Goal: Navigation & Orientation: Understand site structure

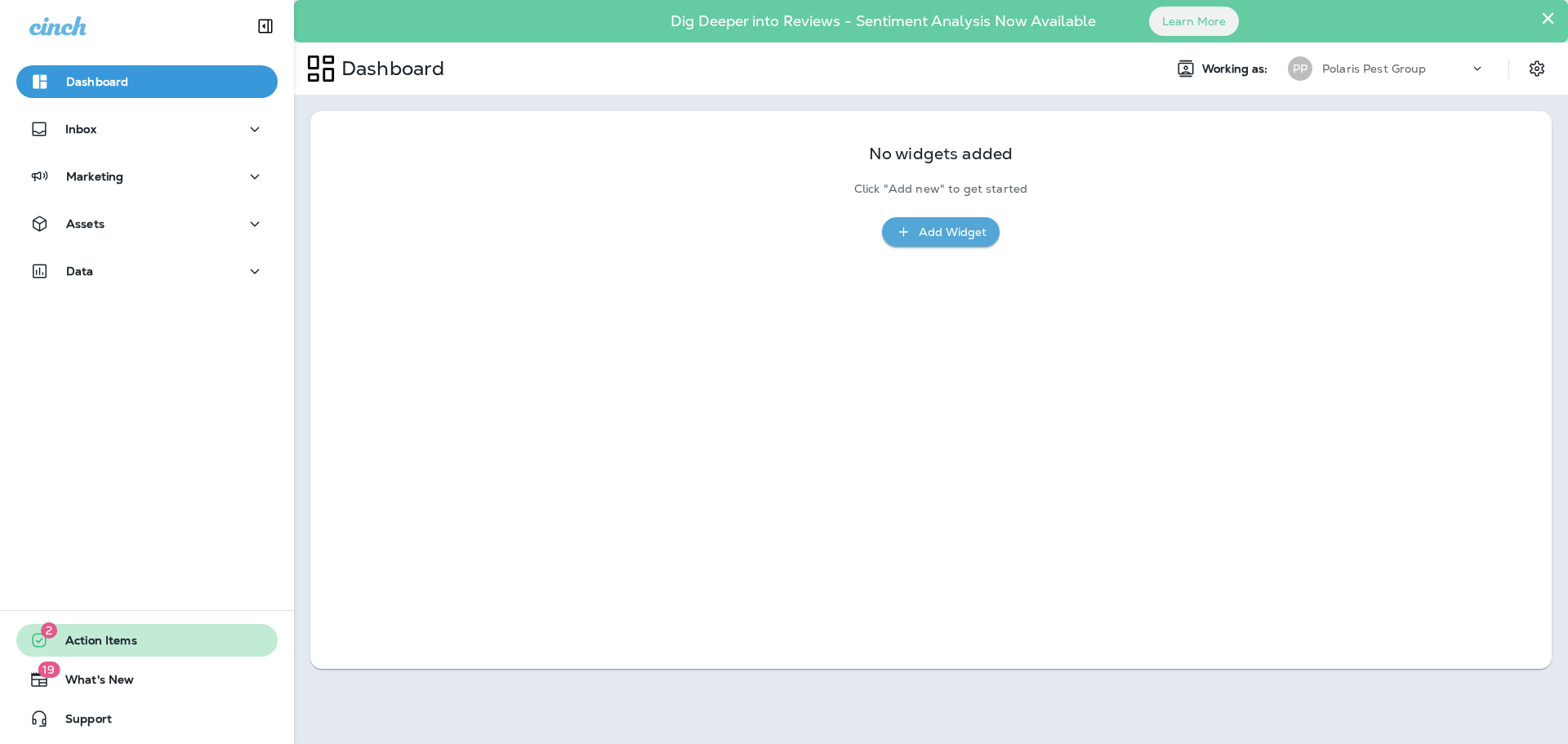
click at [116, 639] on span "Action Items" at bounding box center [93, 643] width 88 height 19
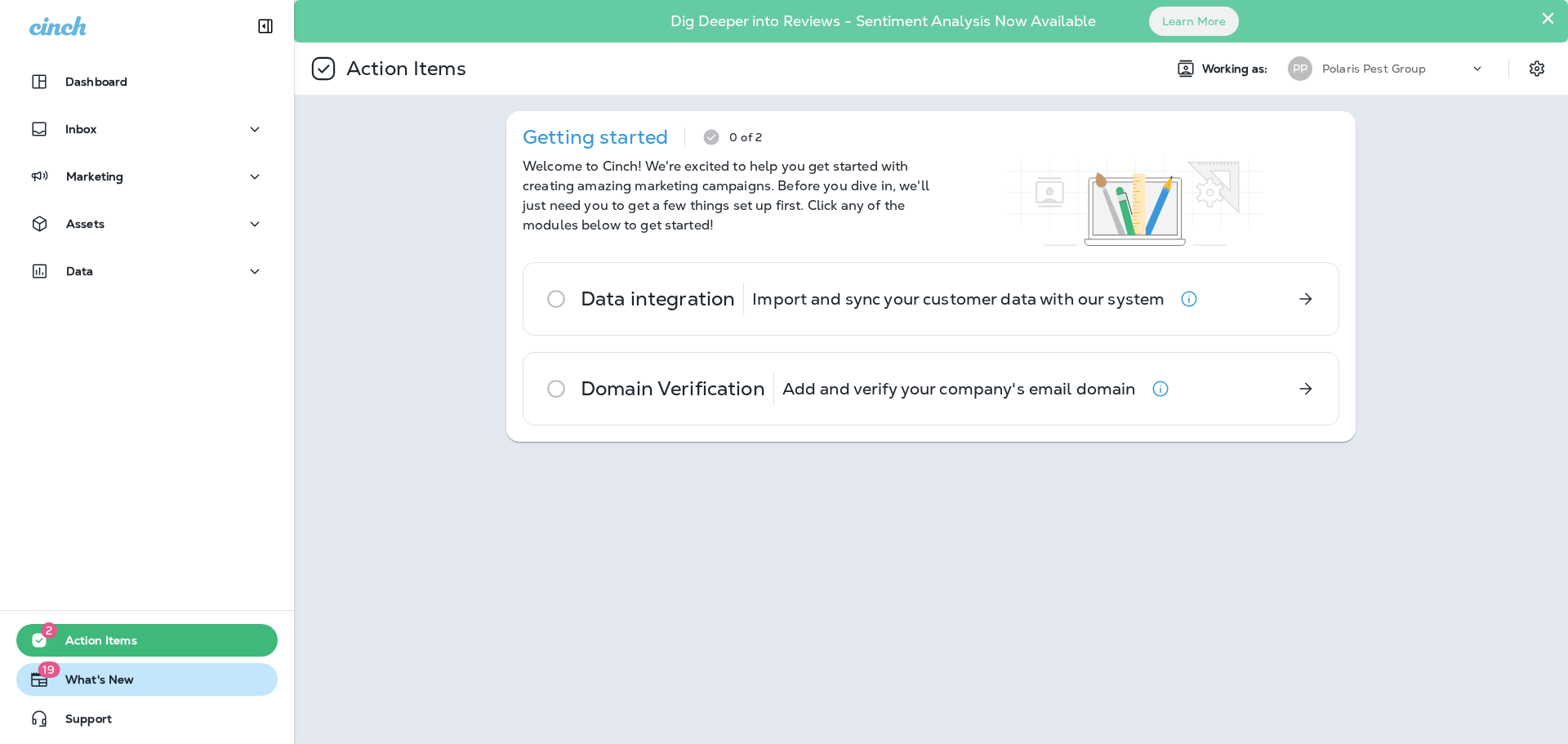
click at [114, 686] on span "What's New" at bounding box center [91, 682] width 85 height 19
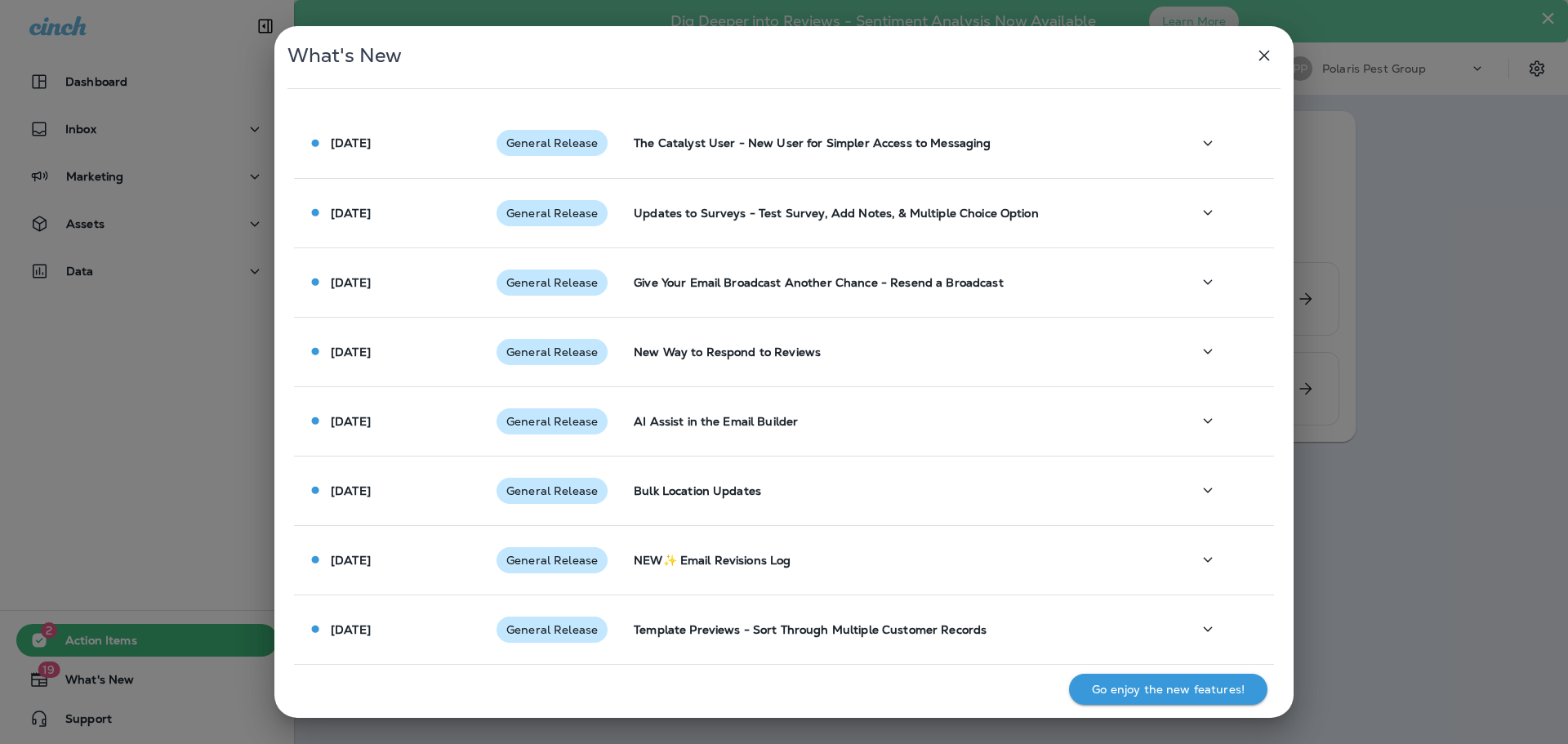
click at [1280, 62] on h2 "What's New" at bounding box center [784, 64] width 1019 height 76
click at [1272, 58] on icon "button" at bounding box center [1263, 55] width 19 height 19
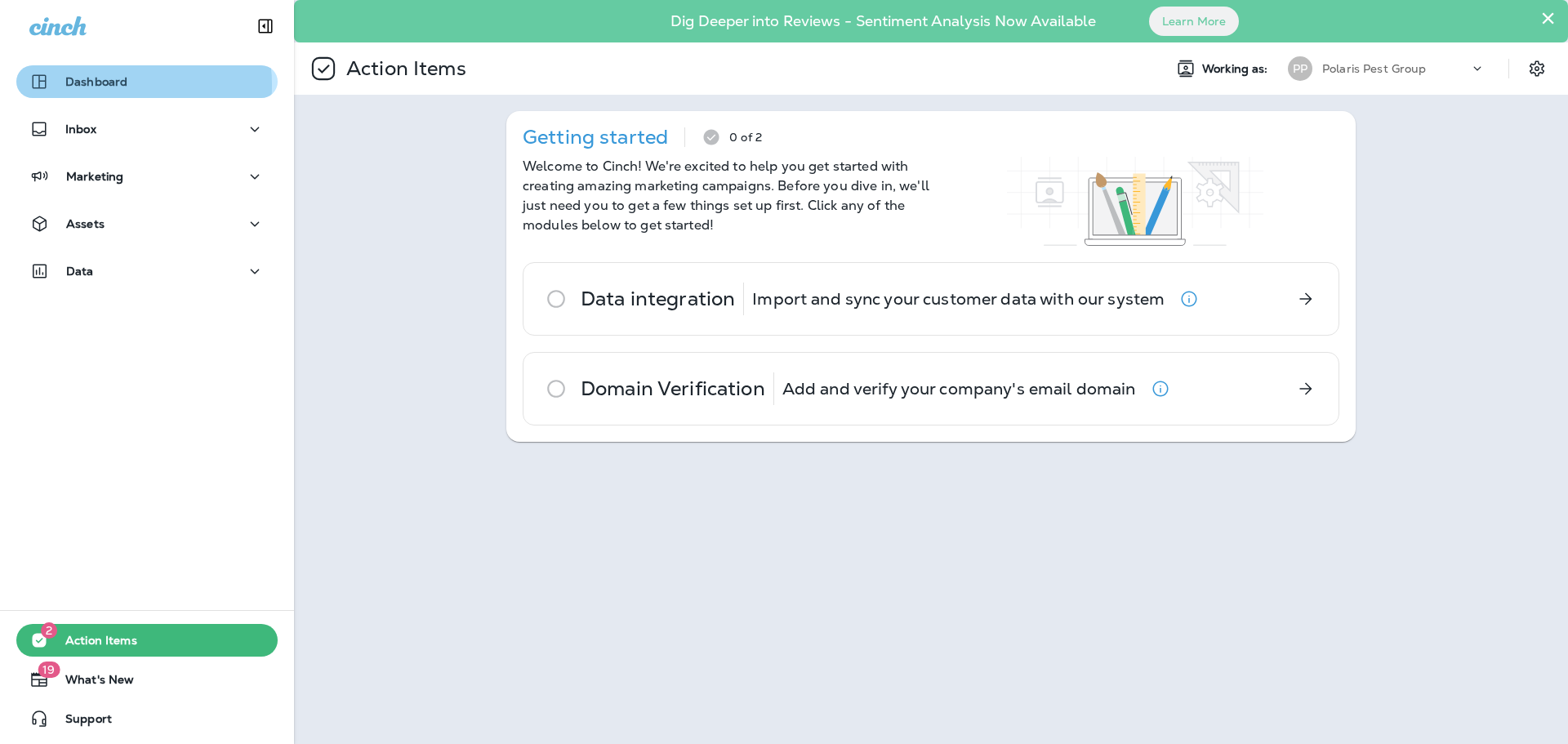
click at [113, 85] on p "Dashboard" at bounding box center [96, 82] width 62 height 13
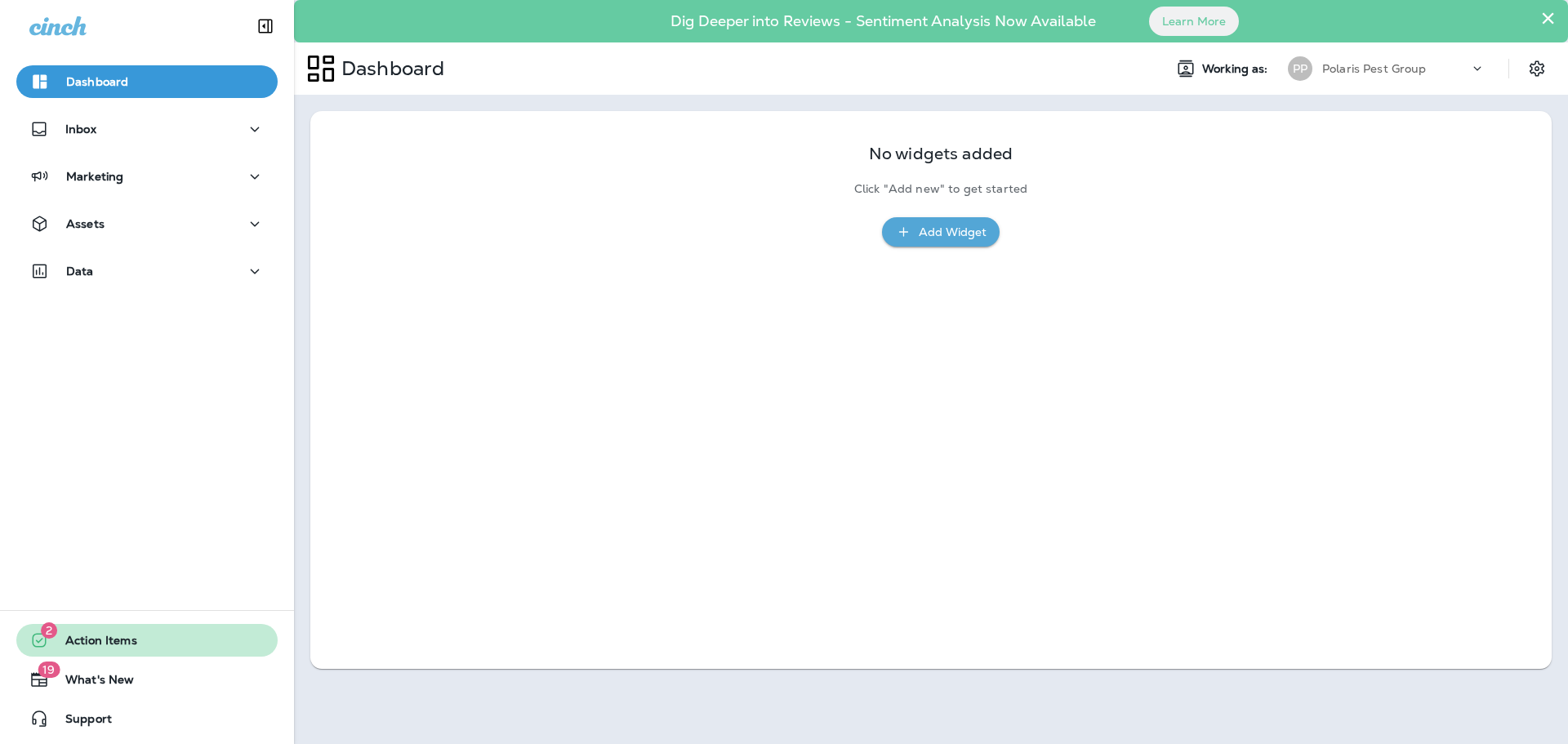
click at [113, 643] on span "Action Items" at bounding box center [93, 643] width 88 height 19
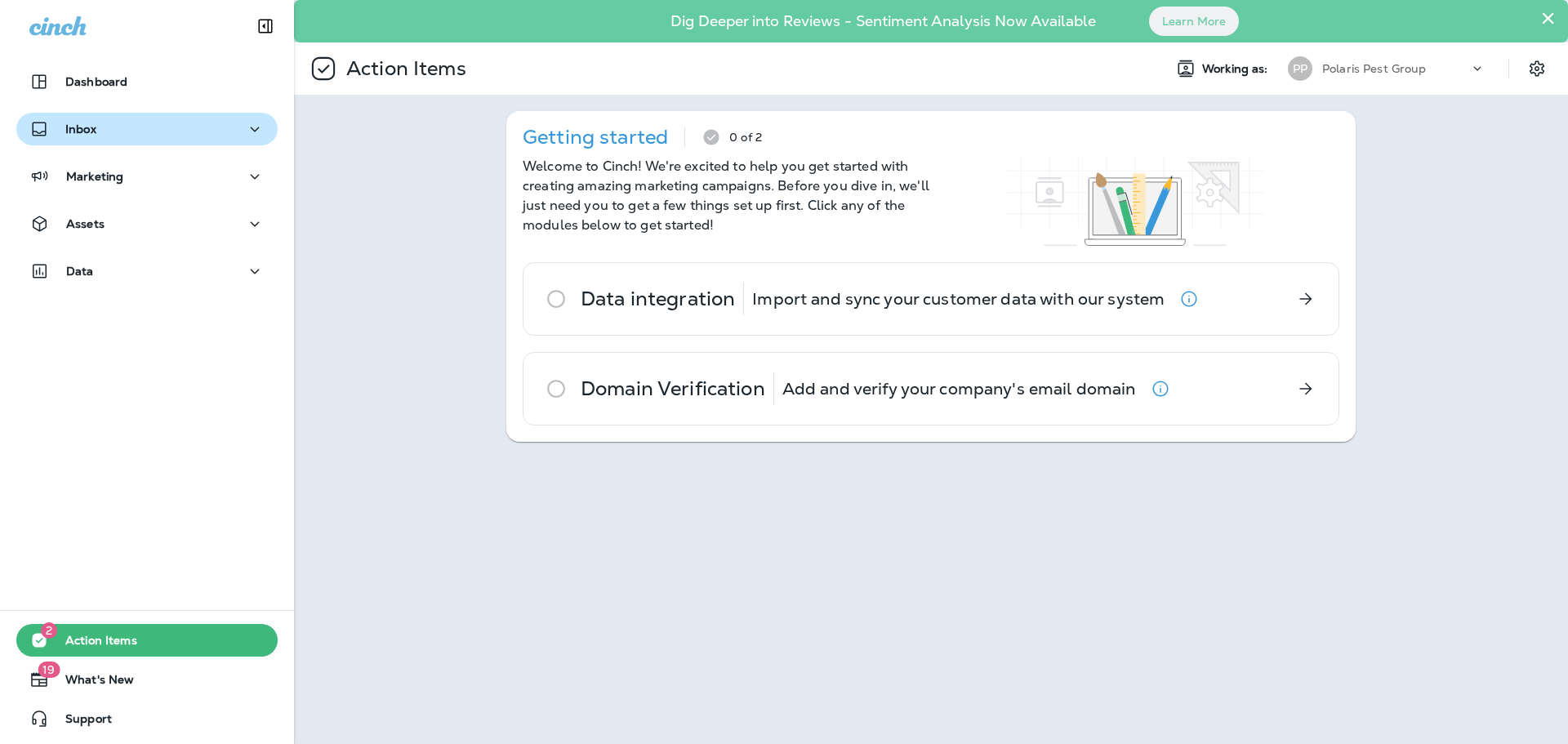
click at [119, 132] on div "Inbox" at bounding box center [146, 129] width 235 height 20
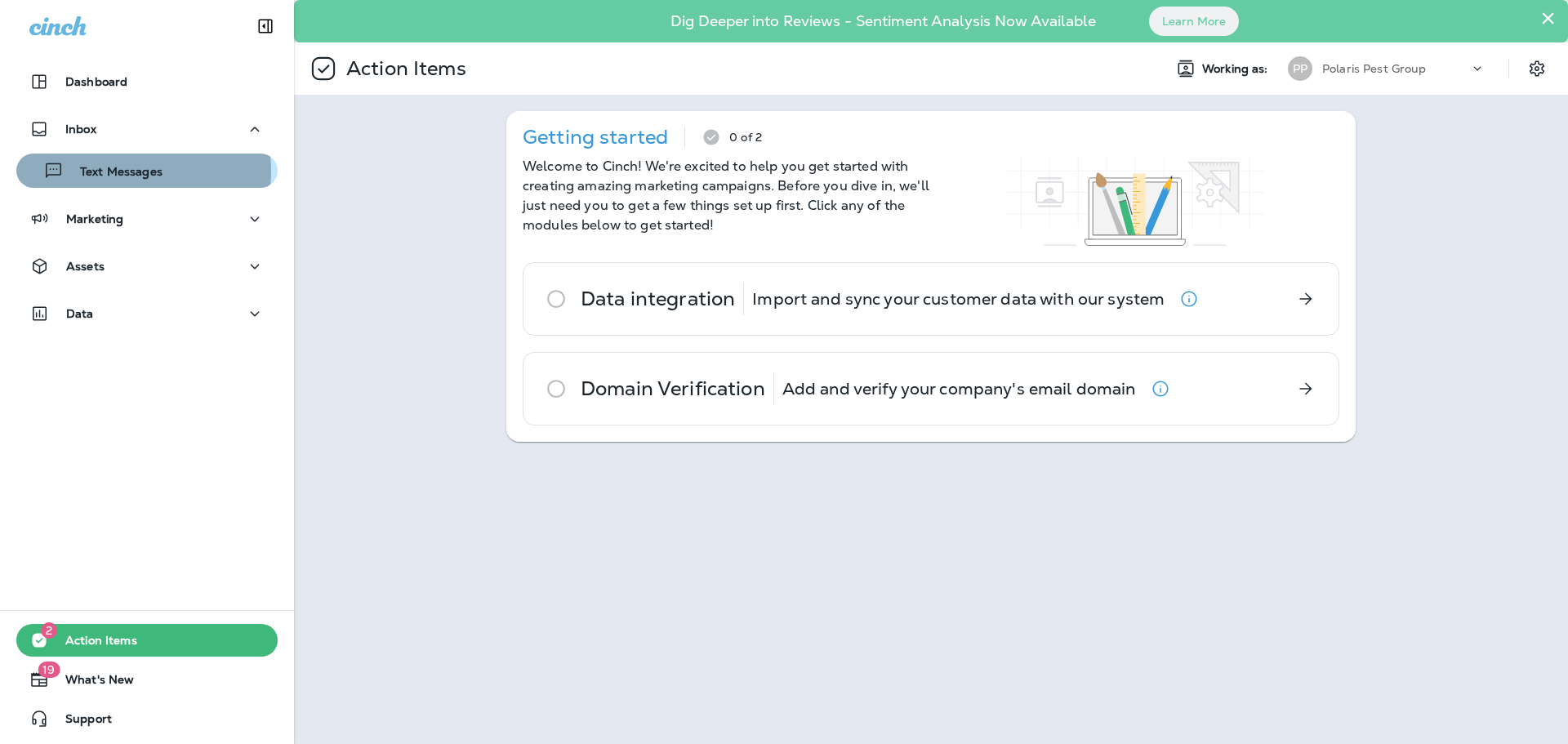
click at [121, 171] on p "Text Messages" at bounding box center [112, 172] width 99 height 16
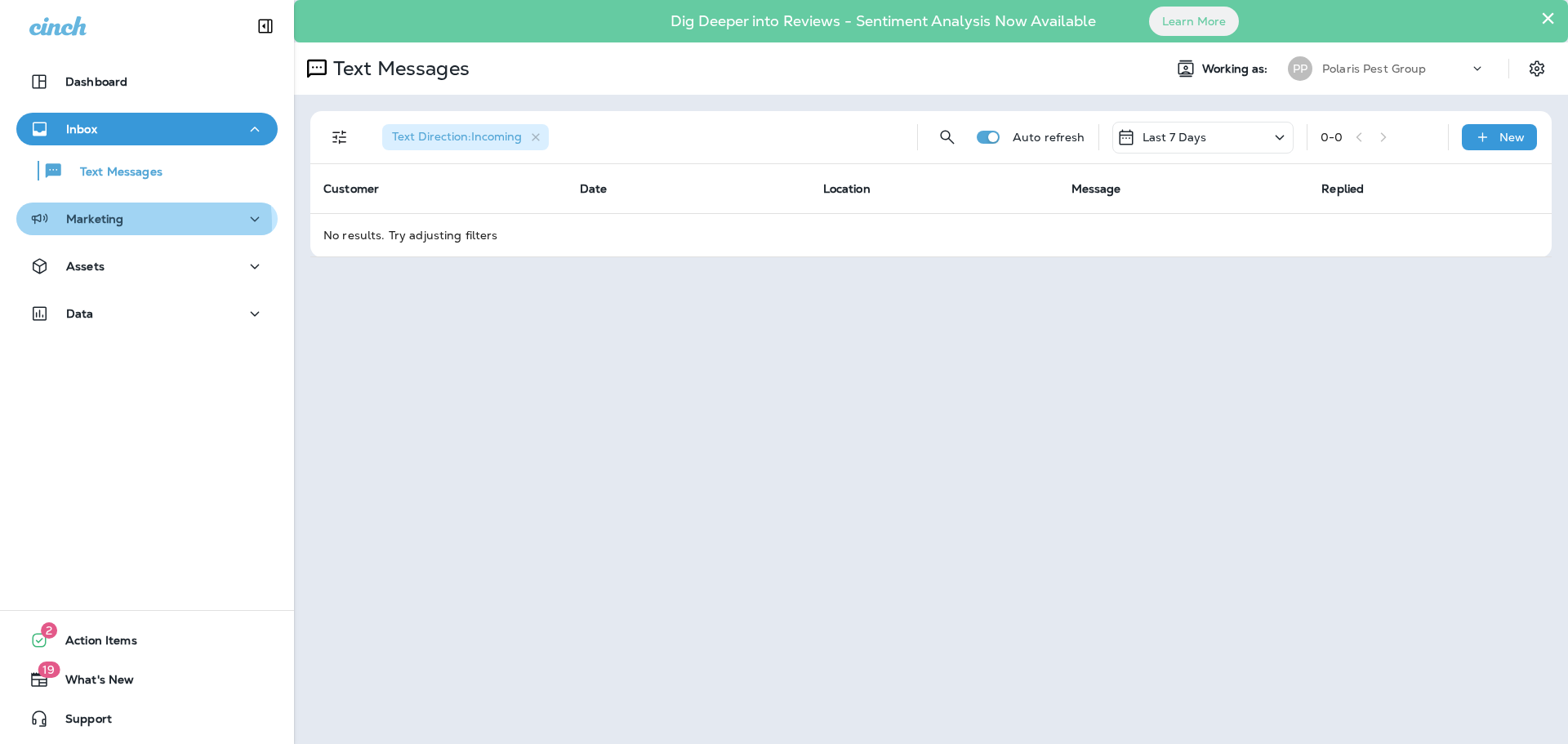
click at [123, 224] on div "Marketing" at bounding box center [146, 219] width 235 height 20
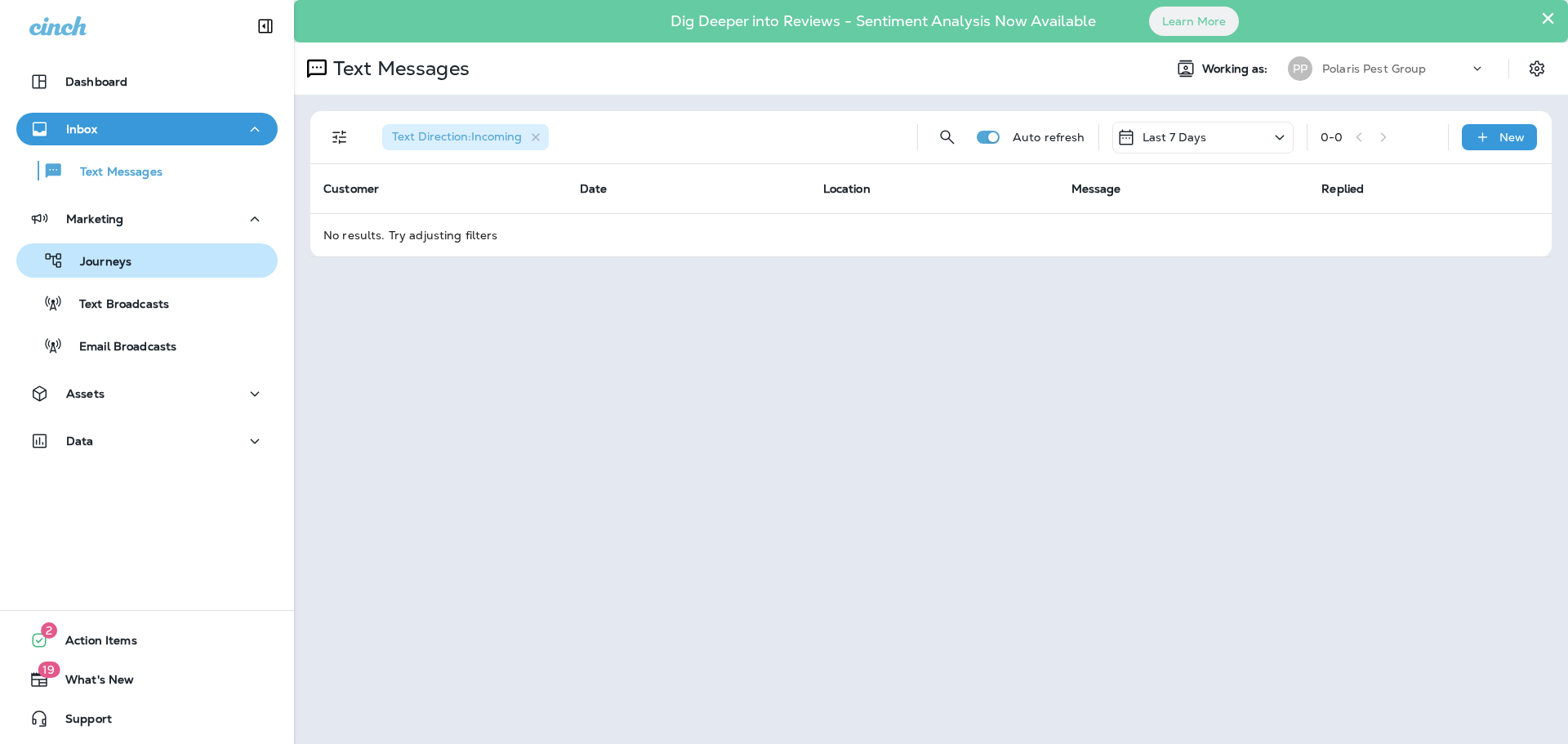
click at [144, 273] on button "Journeys" at bounding box center [147, 260] width 261 height 34
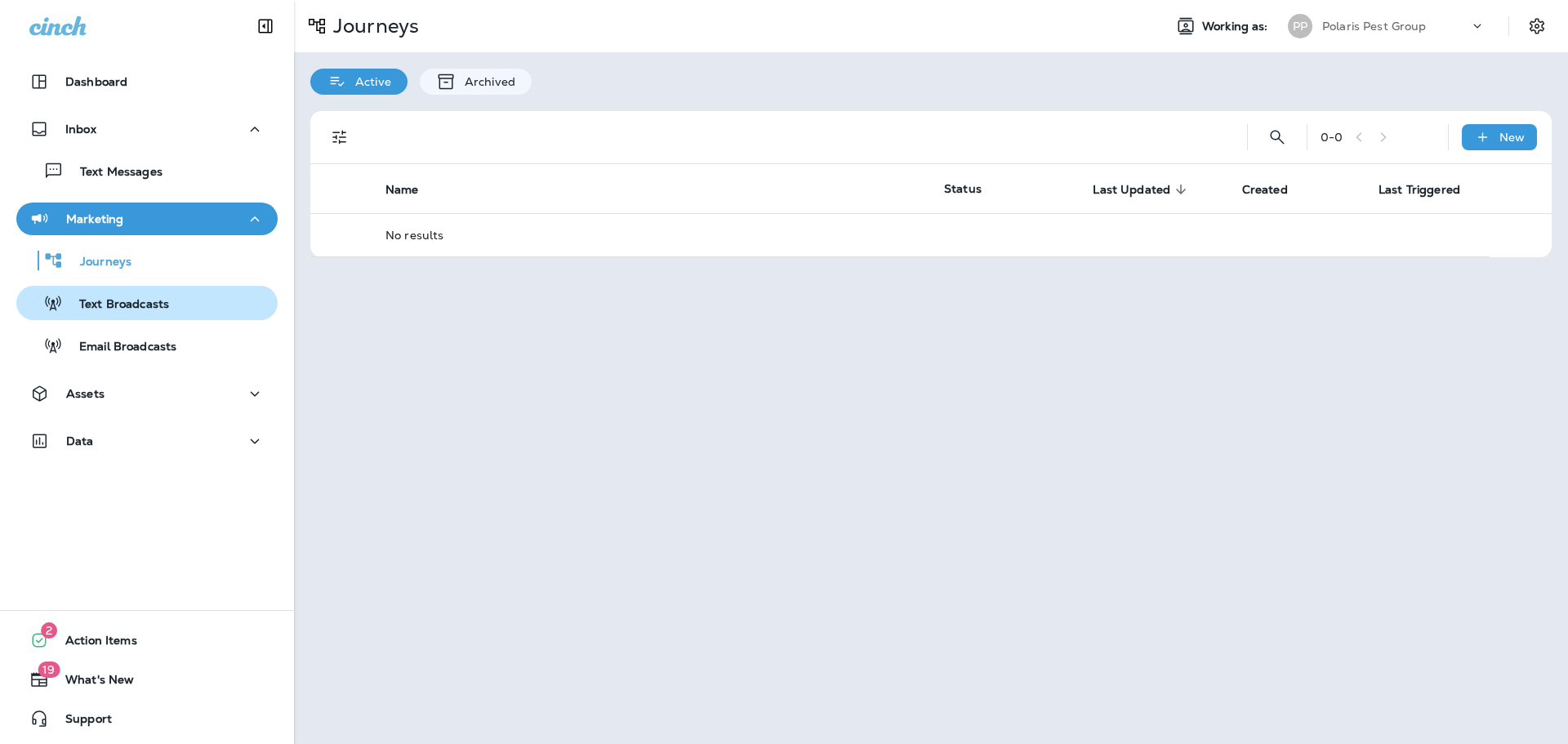
click at [144, 307] on p "Text Broadcasts" at bounding box center [115, 305] width 106 height 16
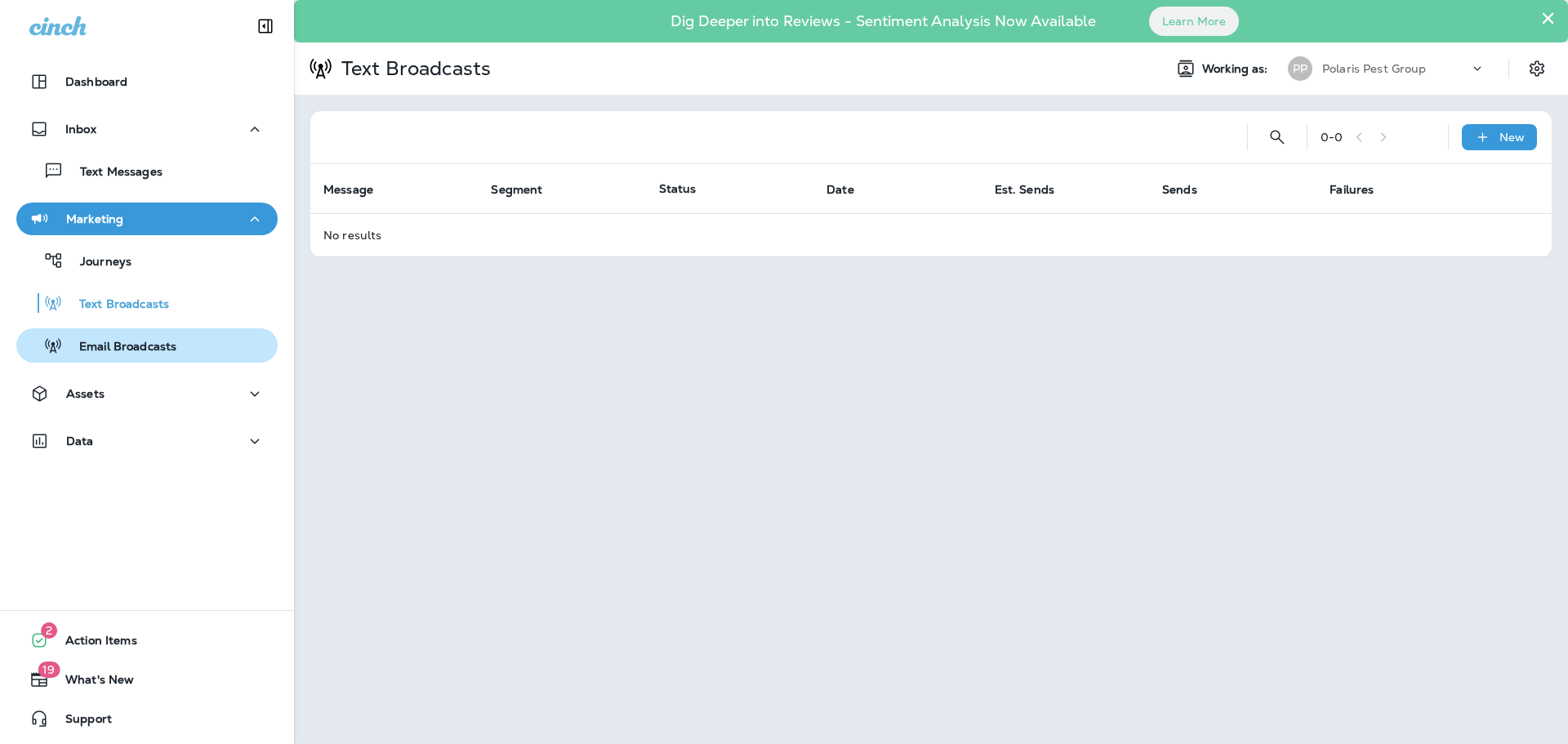
click at [126, 337] on div "Email Broadcasts" at bounding box center [99, 345] width 154 height 25
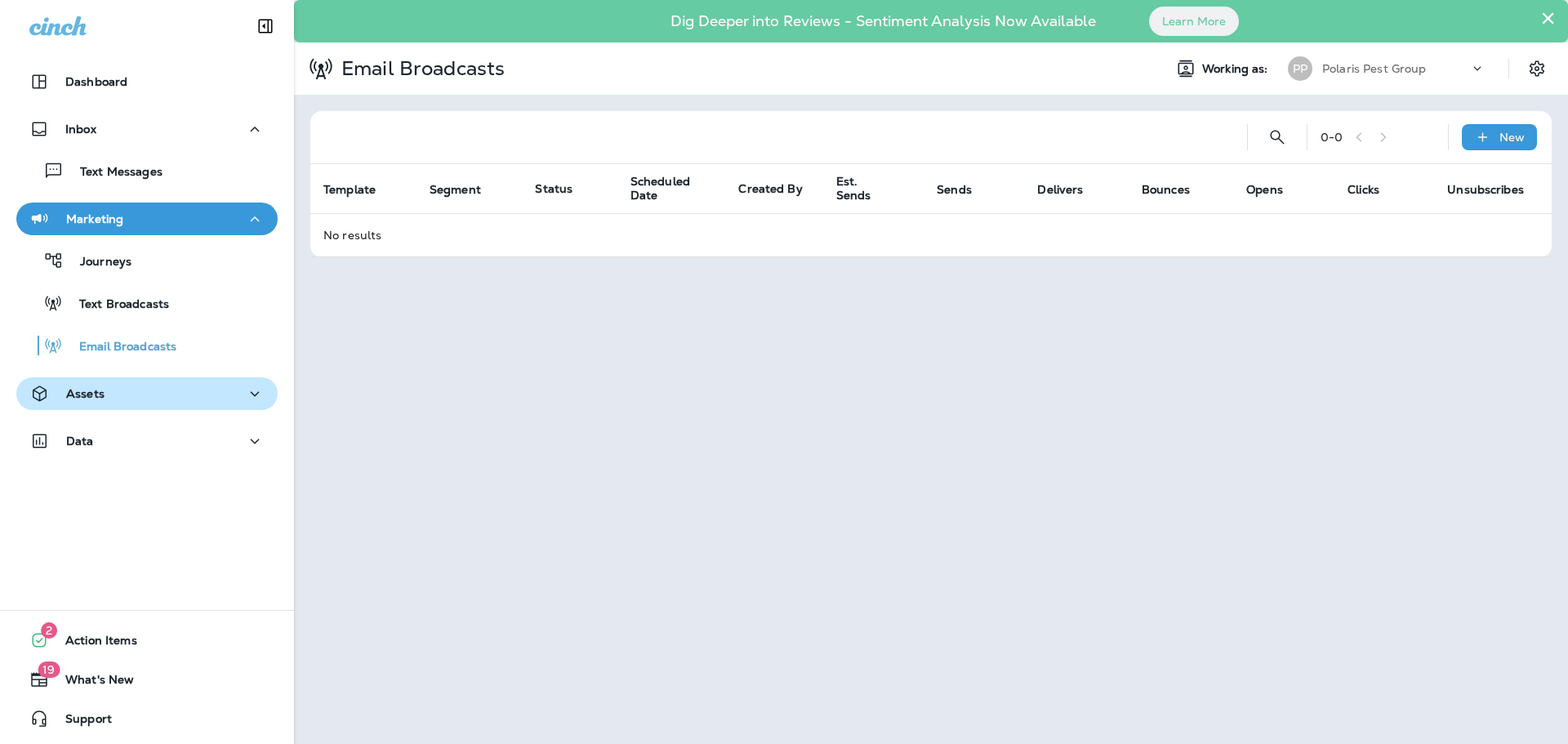
click at [115, 398] on div "Assets" at bounding box center [146, 394] width 235 height 20
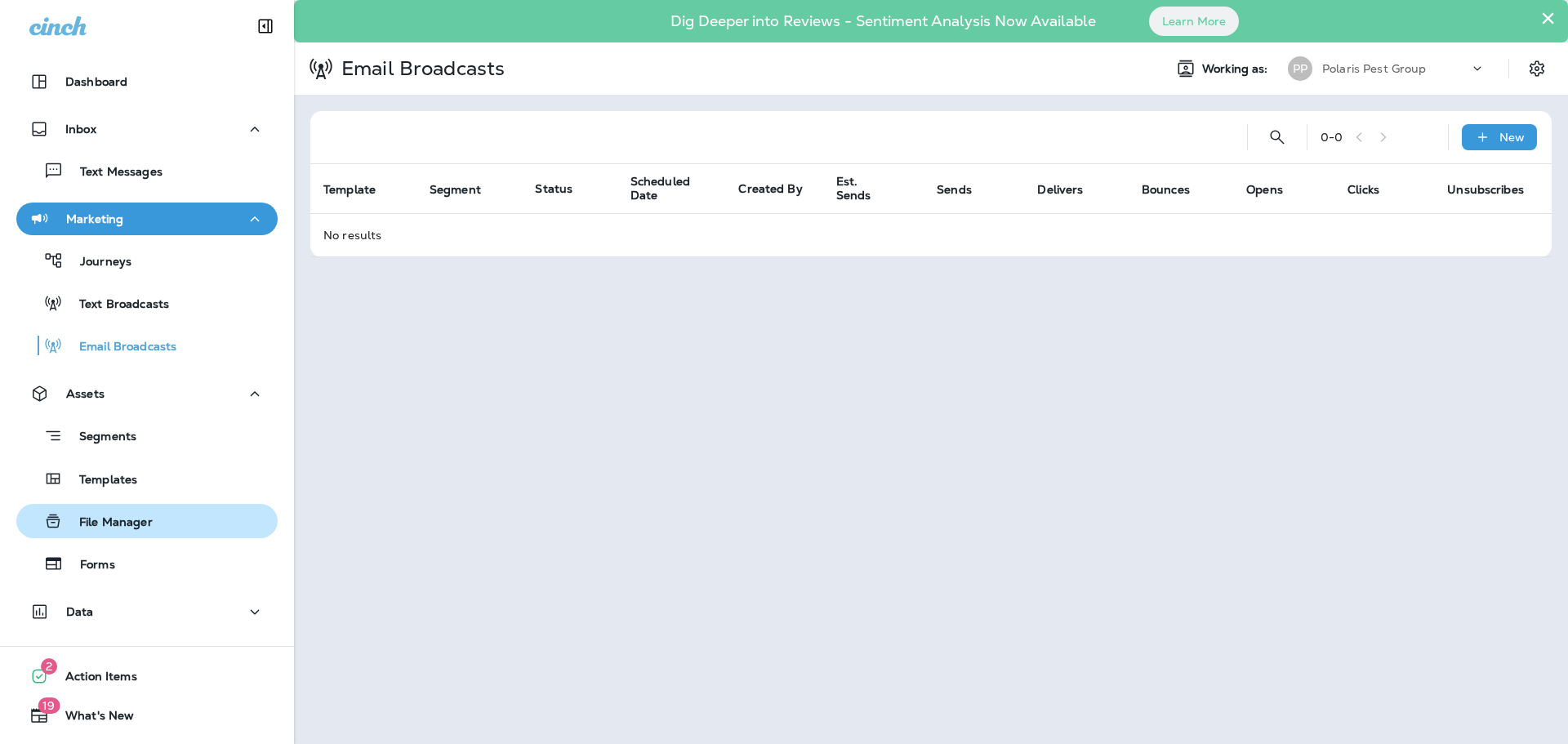
click at [134, 529] on p "File Manager" at bounding box center [108, 523] width 90 height 16
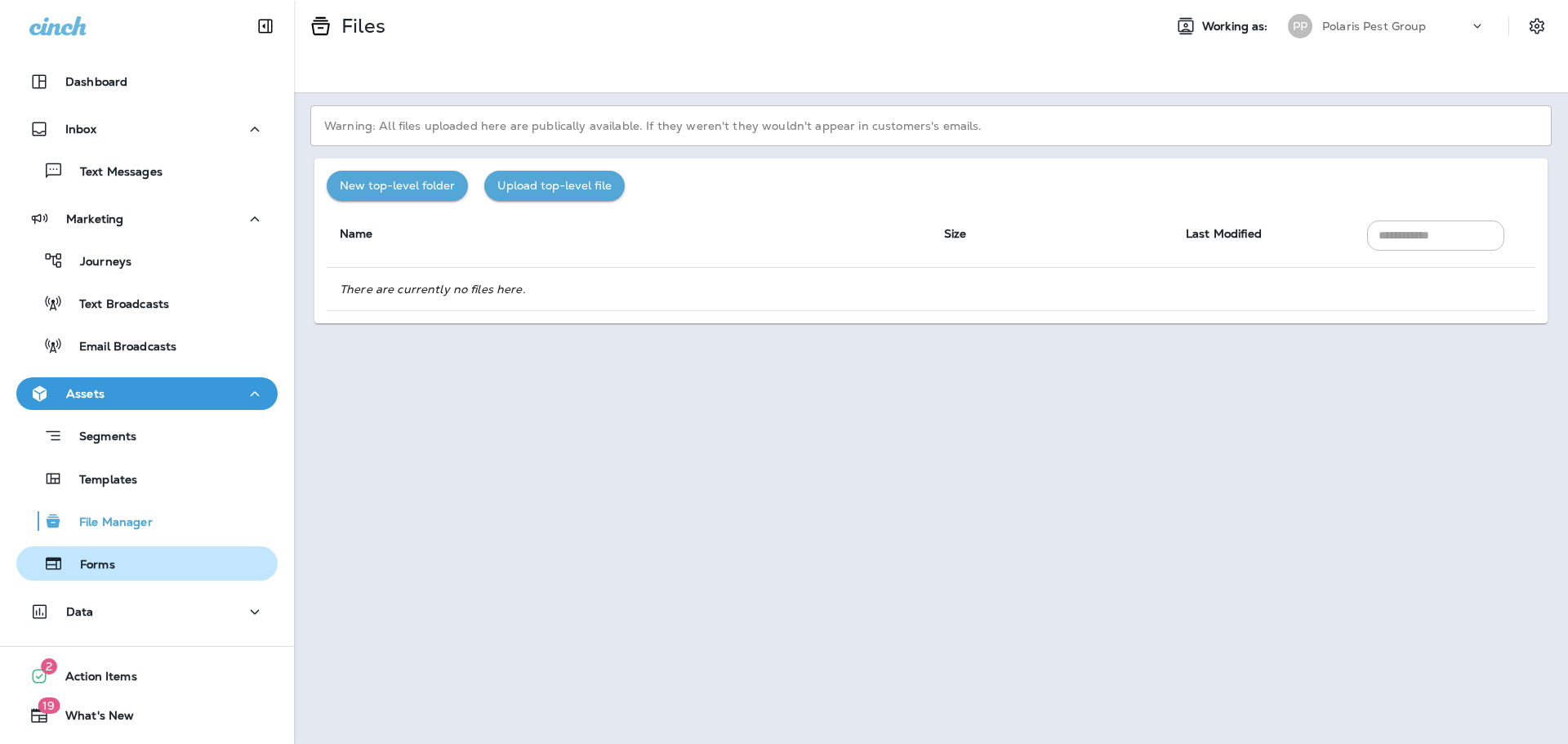
click at [125, 563] on div "Forms" at bounding box center [147, 564] width 249 height 25
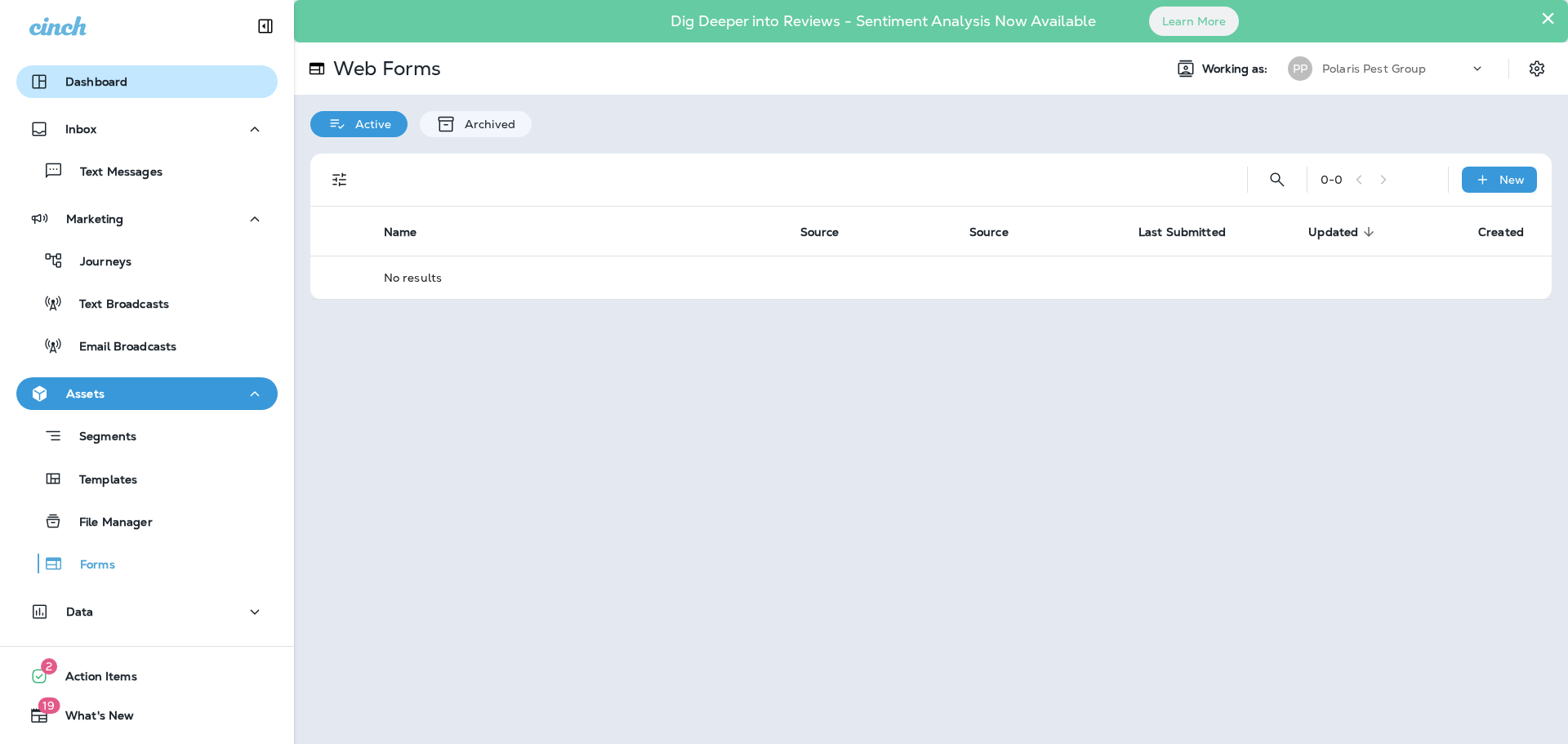
click at [88, 76] on p "Dashboard" at bounding box center [96, 82] width 62 height 13
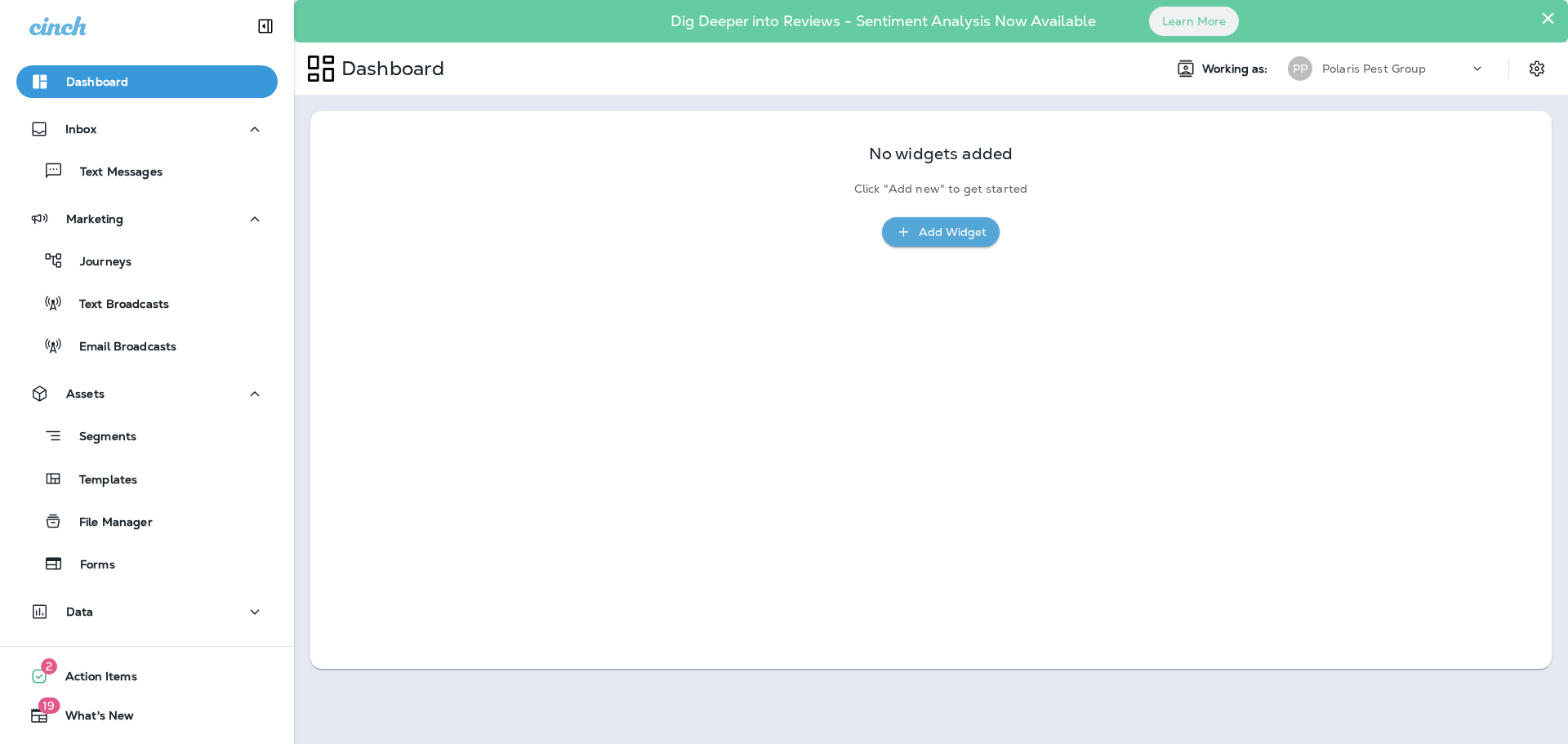
drag, startPoint x: 1330, startPoint y: 262, endPoint x: 1304, endPoint y: 281, distance: 32.2
click at [1328, 266] on div "No widgets added Click "Add new" to get started Add Widget" at bounding box center [931, 390] width 1241 height 558
click at [120, 227] on div "Marketing" at bounding box center [76, 219] width 94 height 20
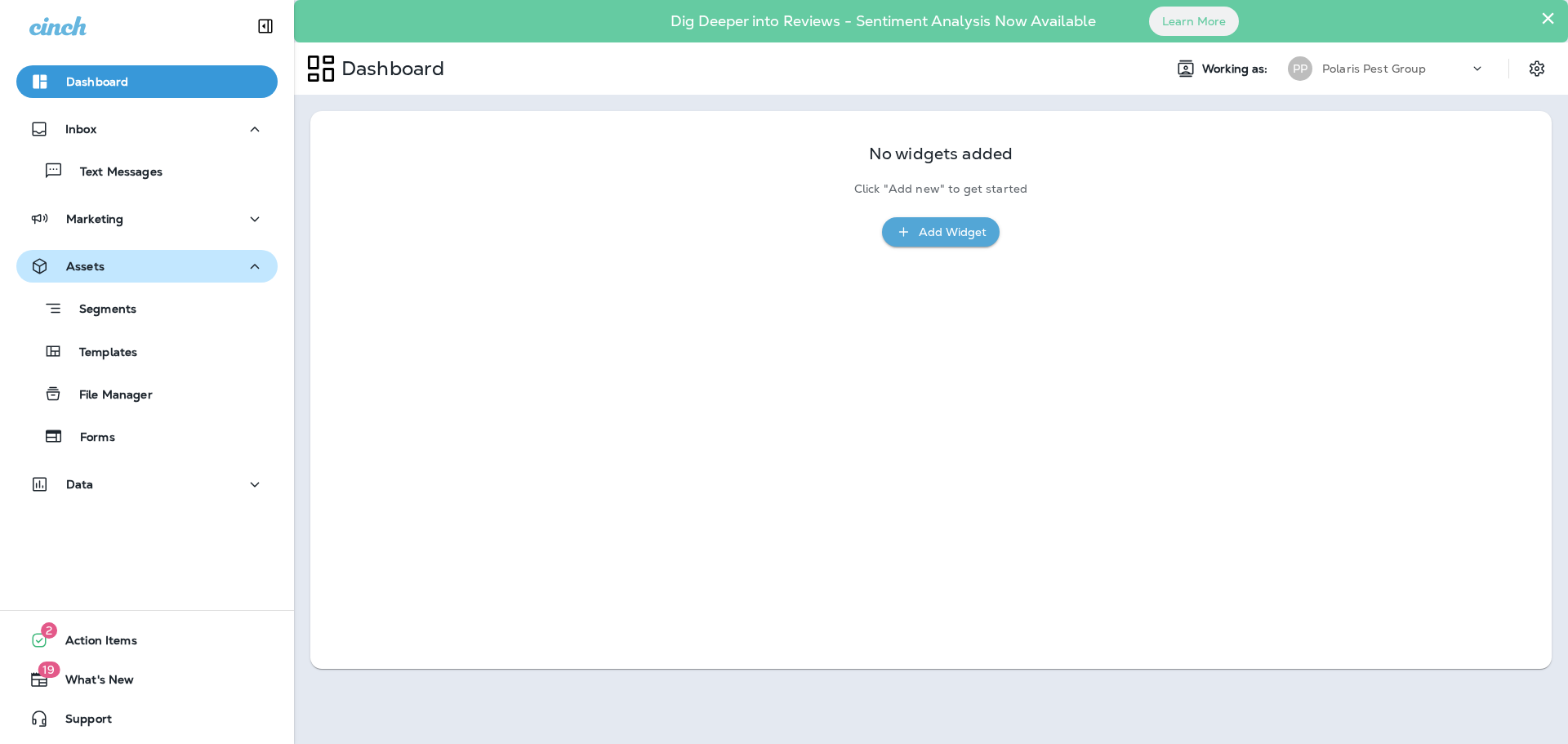
click at [118, 271] on div "Assets" at bounding box center [146, 267] width 235 height 20
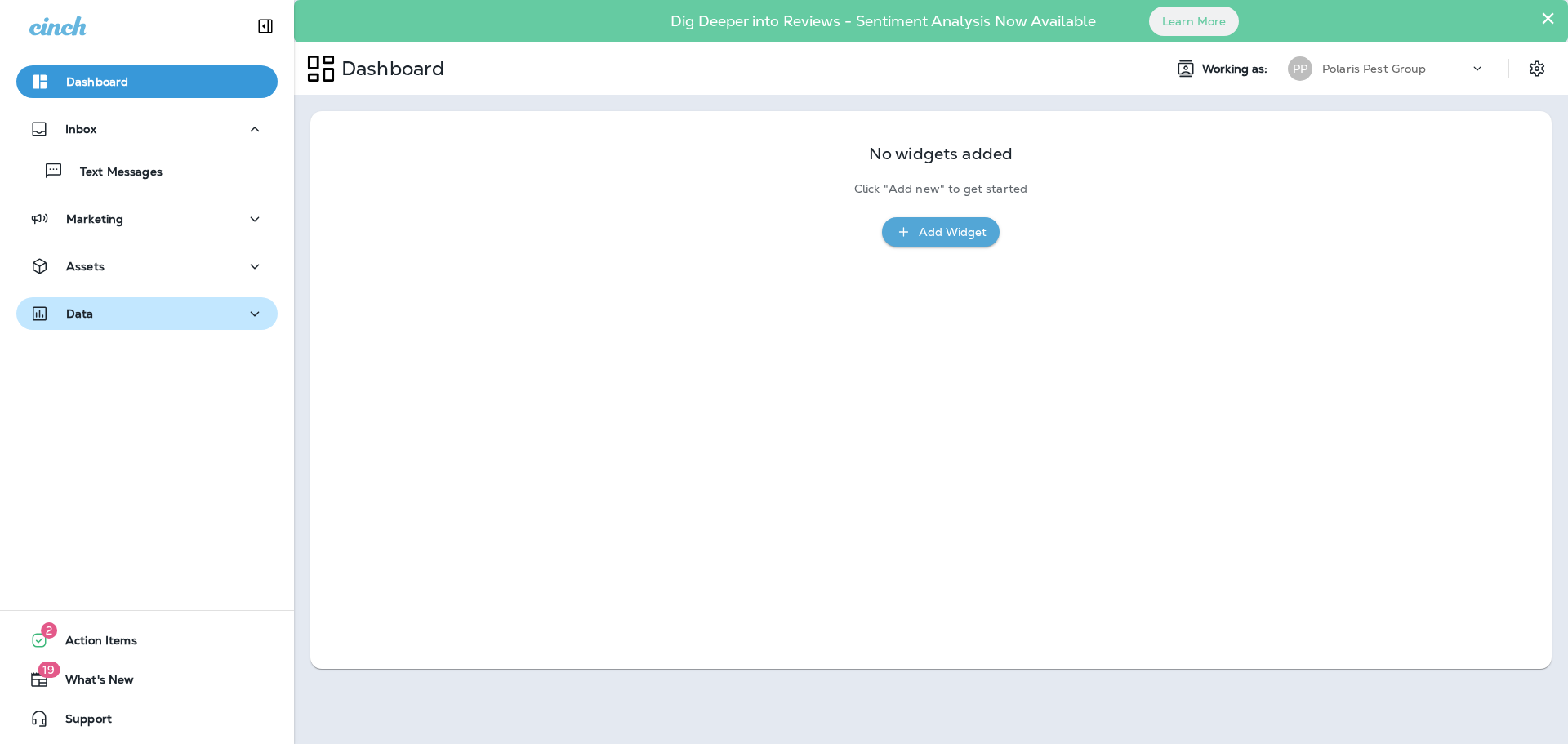
click at [112, 318] on div "Data" at bounding box center [146, 314] width 235 height 20
